Goal: Entertainment & Leisure: Consume media (video, audio)

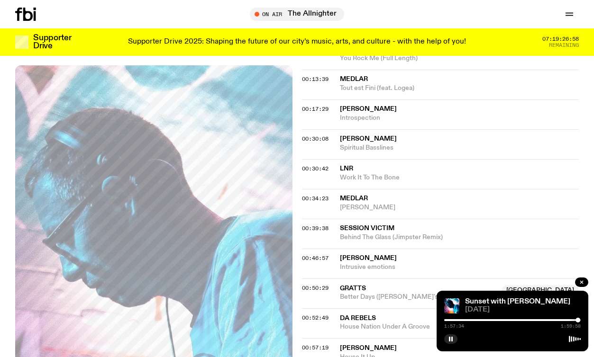
scroll to position [386, 0]
click at [449, 339] on rect "button" at bounding box center [449, 339] width 1 height 5
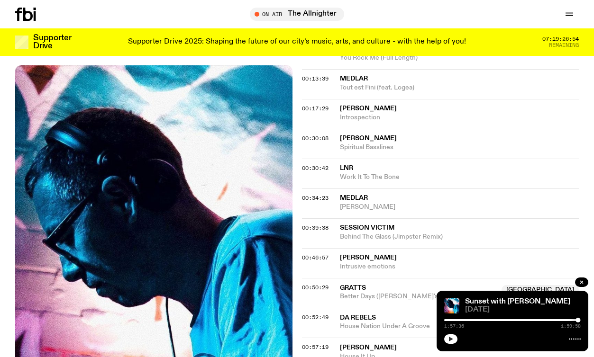
click at [449, 335] on button "button" at bounding box center [450, 339] width 13 height 9
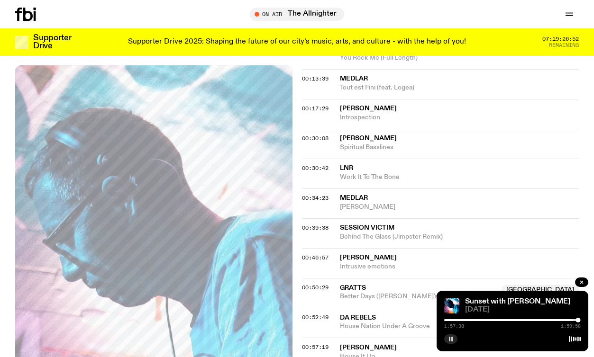
click at [450, 337] on icon "button" at bounding box center [451, 339] width 6 height 6
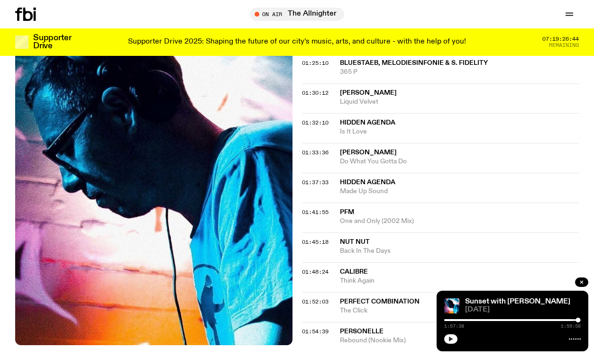
scroll to position [845, 0]
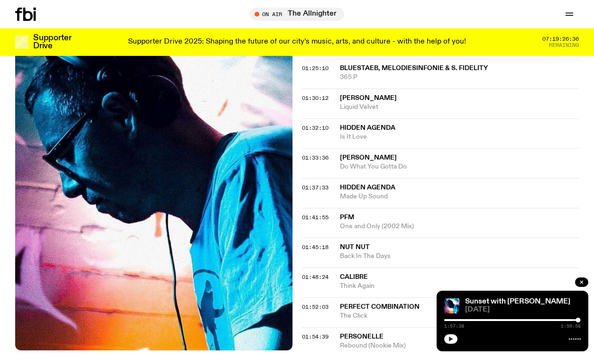
click at [453, 338] on icon "button" at bounding box center [451, 339] width 6 height 6
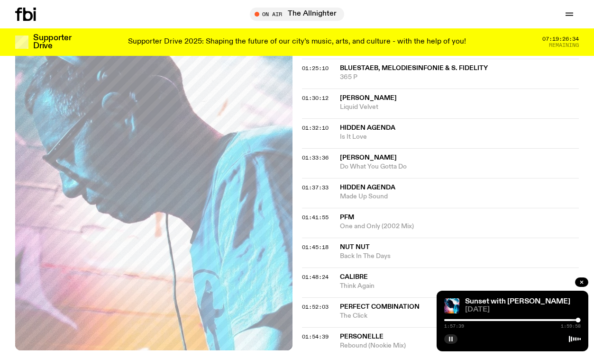
click at [451, 339] on rect "button" at bounding box center [451, 339] width 1 height 5
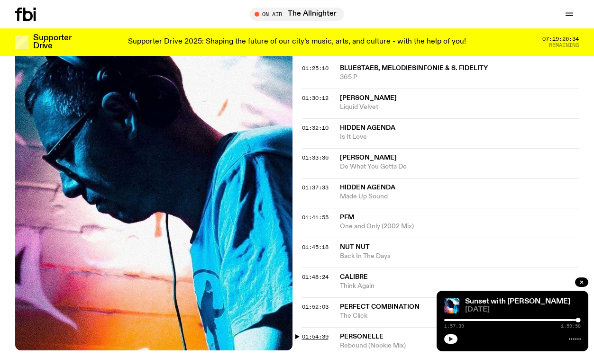
click at [318, 333] on span "01:54:39" at bounding box center [315, 337] width 27 height 8
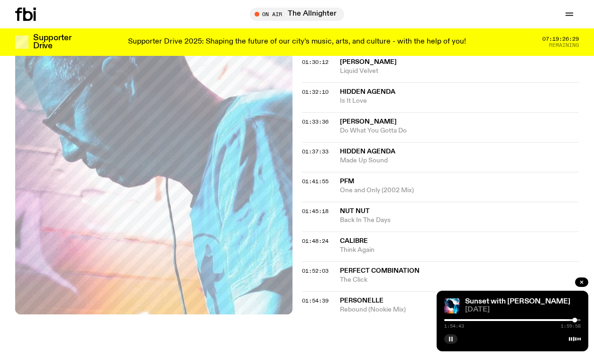
scroll to position [876, 0]
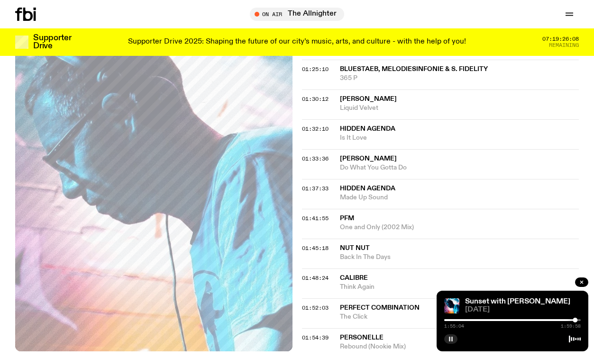
scroll to position [842, 0]
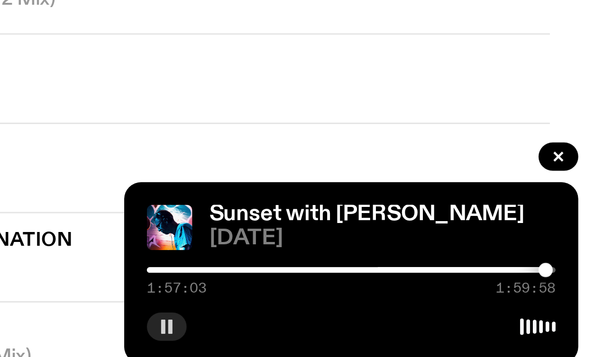
click at [577, 320] on div at bounding box center [577, 320] width 5 height 5
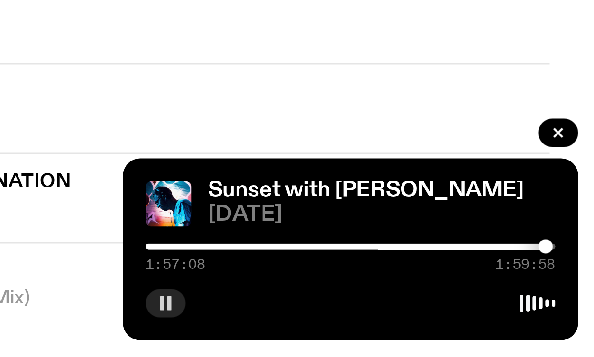
scroll to position [863, 0]
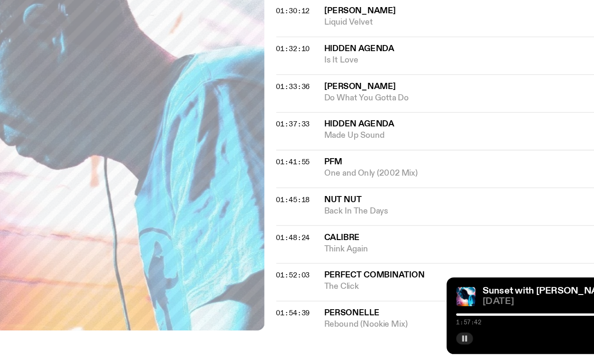
click at [451, 337] on icon "button" at bounding box center [451, 339] width 6 height 6
